Goal: Information Seeking & Learning: Learn about a topic

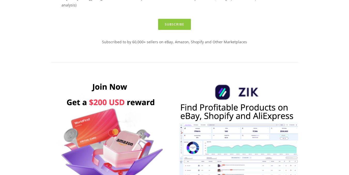
scroll to position [180, 0]
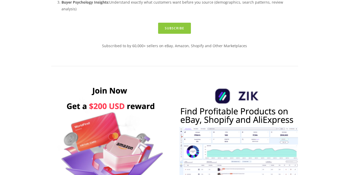
drag, startPoint x: 352, startPoint y: 12, endPoint x: 351, endPoint y: 23, distance: 11.7
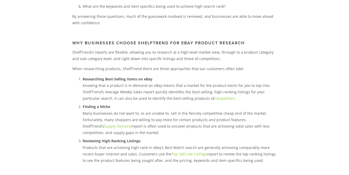
scroll to position [221, 0]
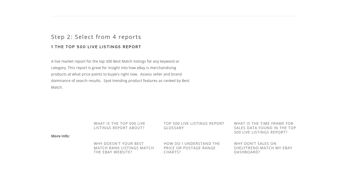
scroll to position [261, 0]
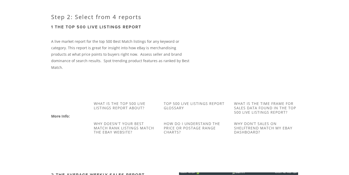
drag, startPoint x: 353, startPoint y: 18, endPoint x: 353, endPoint y: 54, distance: 35.4
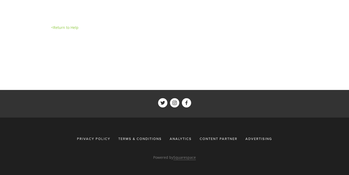
scroll to position [1095, 0]
